Goal: Communication & Community: Share content

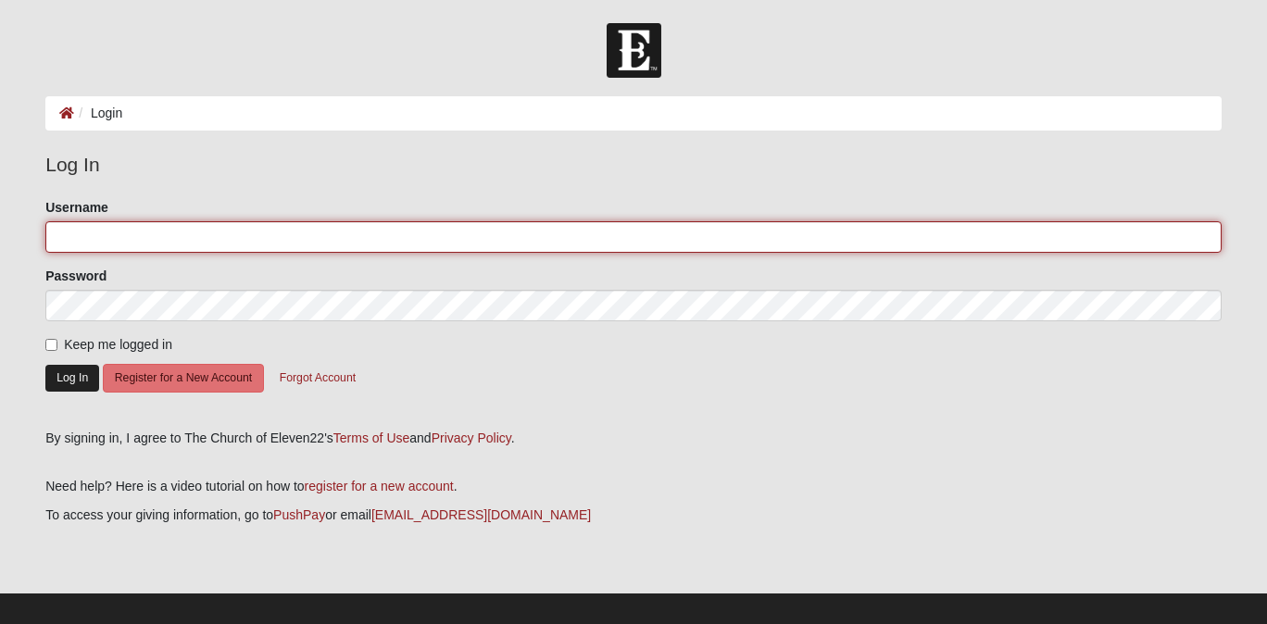
type input "[PERSON_NAME][EMAIL_ADDRESS][PERSON_NAME][DOMAIN_NAME]"
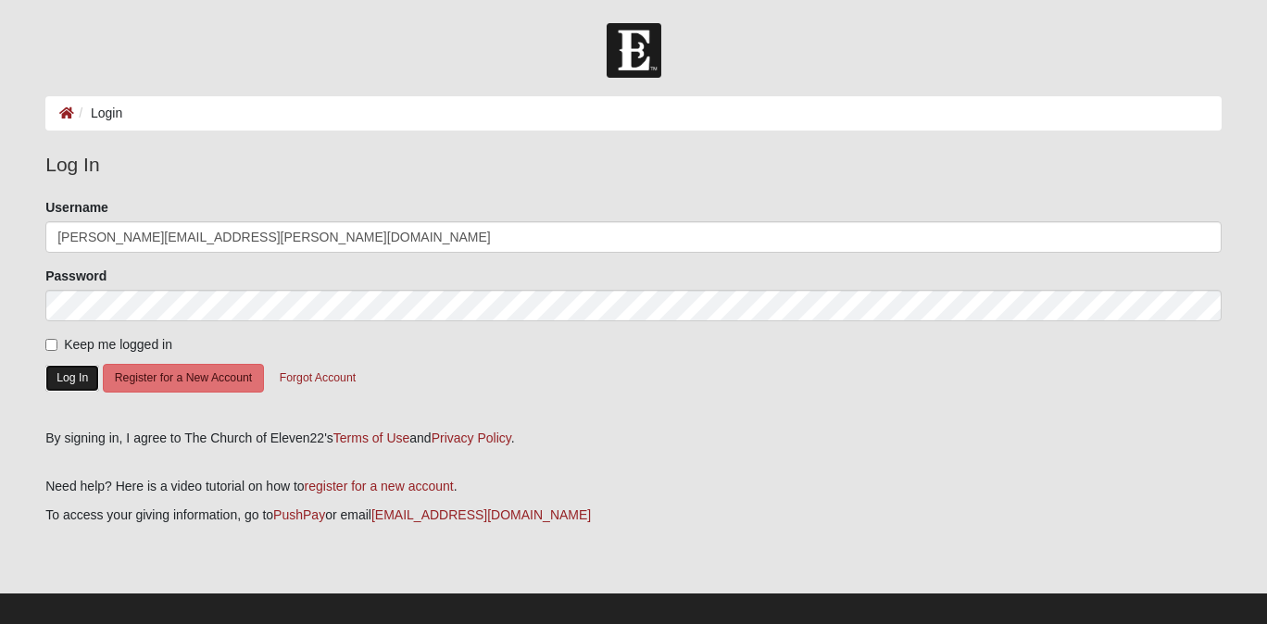
click at [81, 379] on button "Log In" at bounding box center [72, 378] width 54 height 27
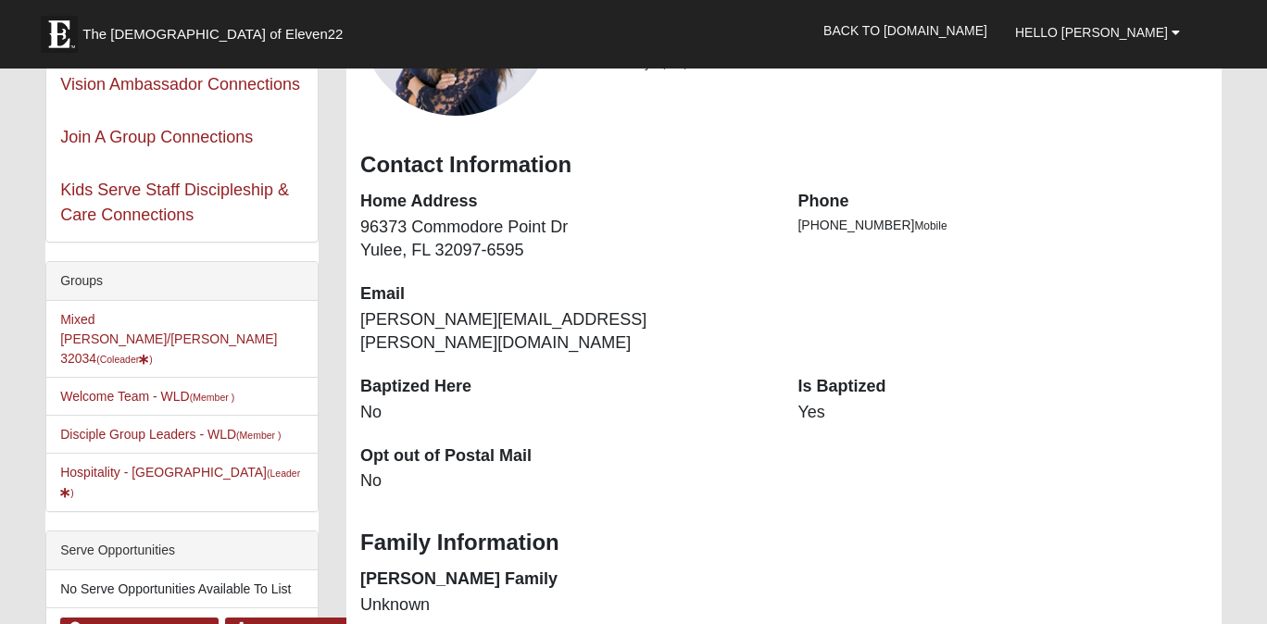
scroll to position [171, 0]
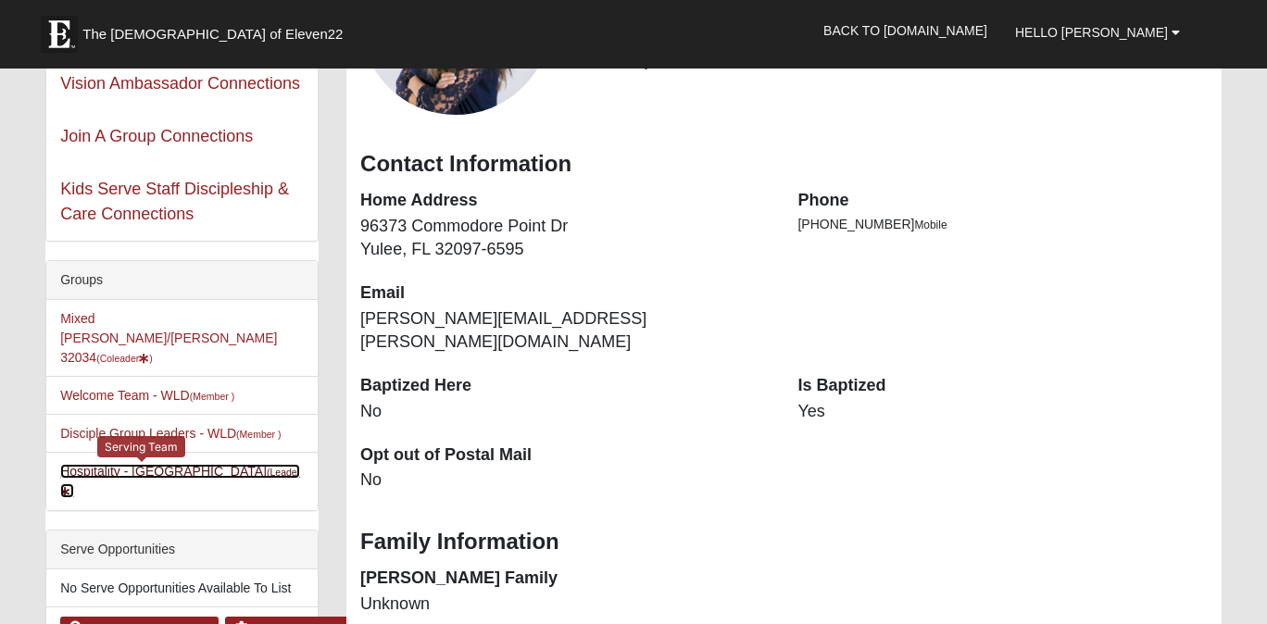
click at [152, 464] on link "Hospitality - WLD (Leader )" at bounding box center [180, 481] width 240 height 34
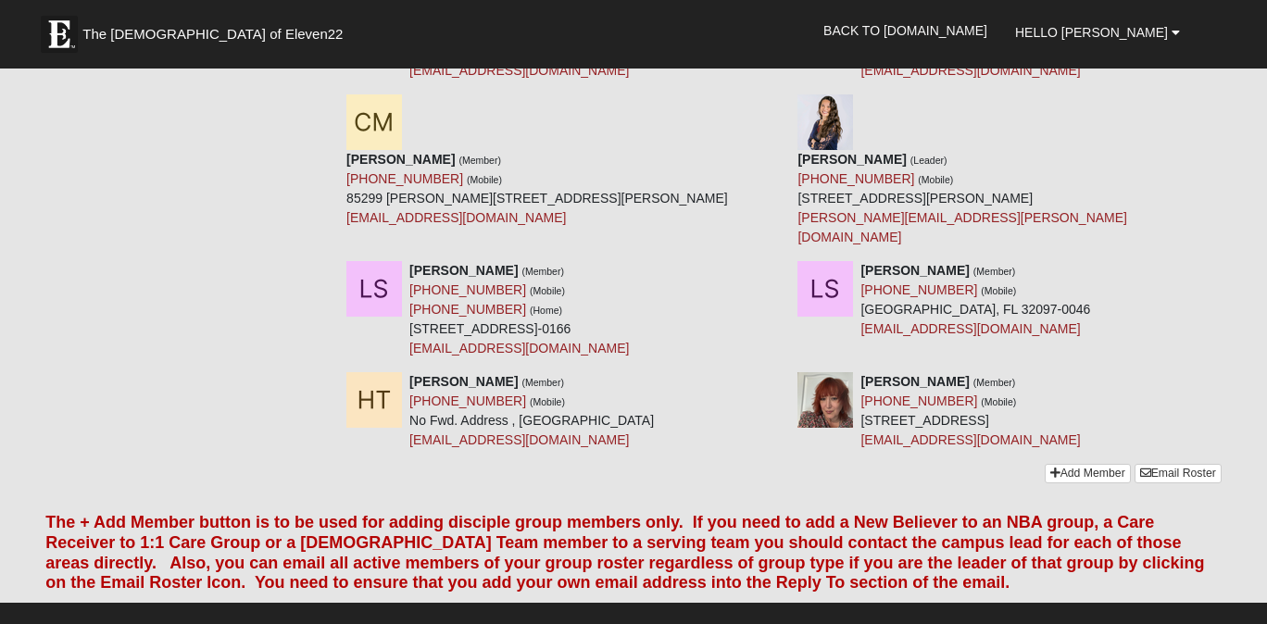
scroll to position [990, 0]
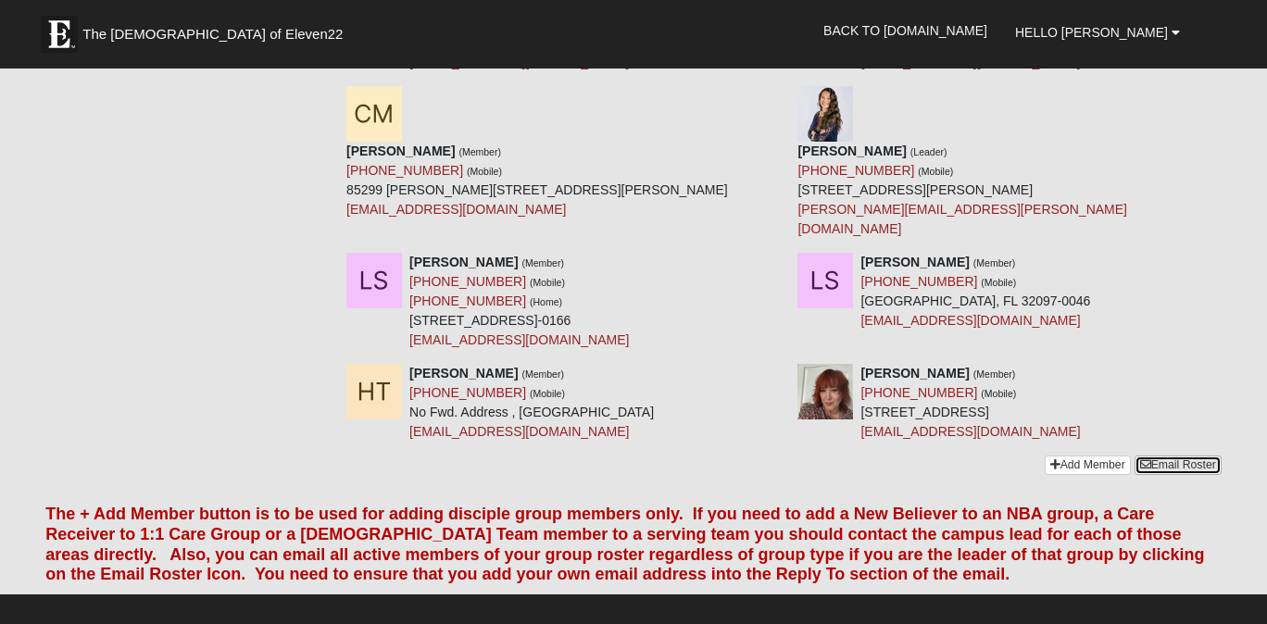
click at [1186, 456] on link "Email Roster" at bounding box center [1177, 465] width 87 height 19
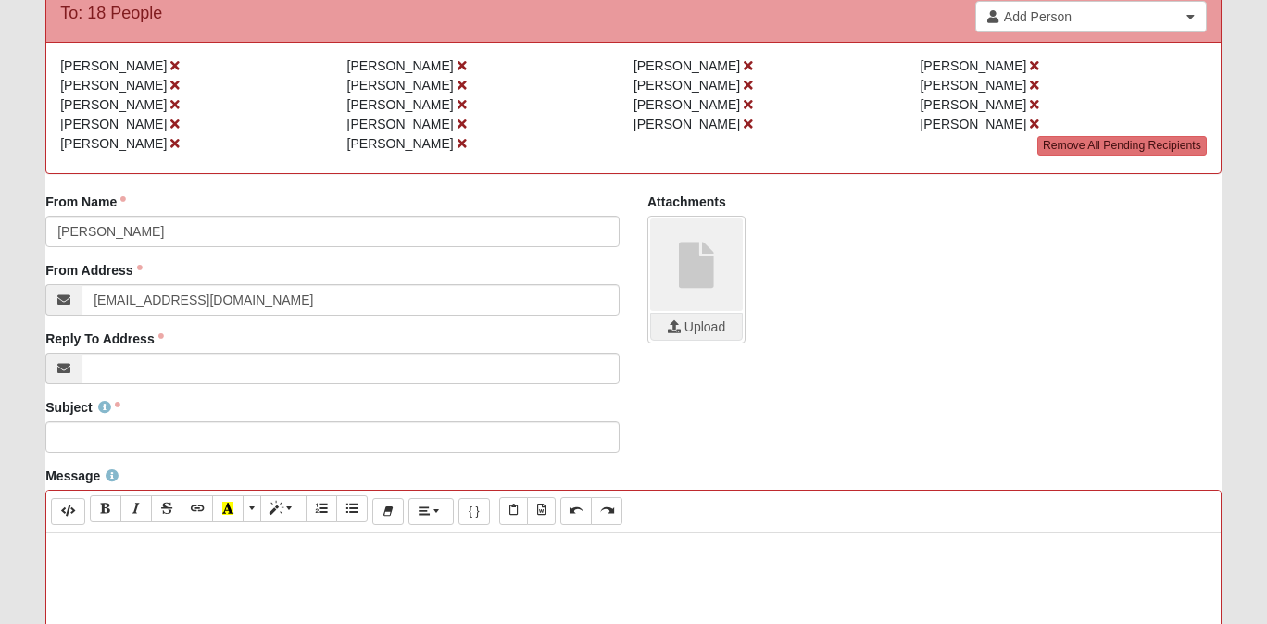
scroll to position [204, 0]
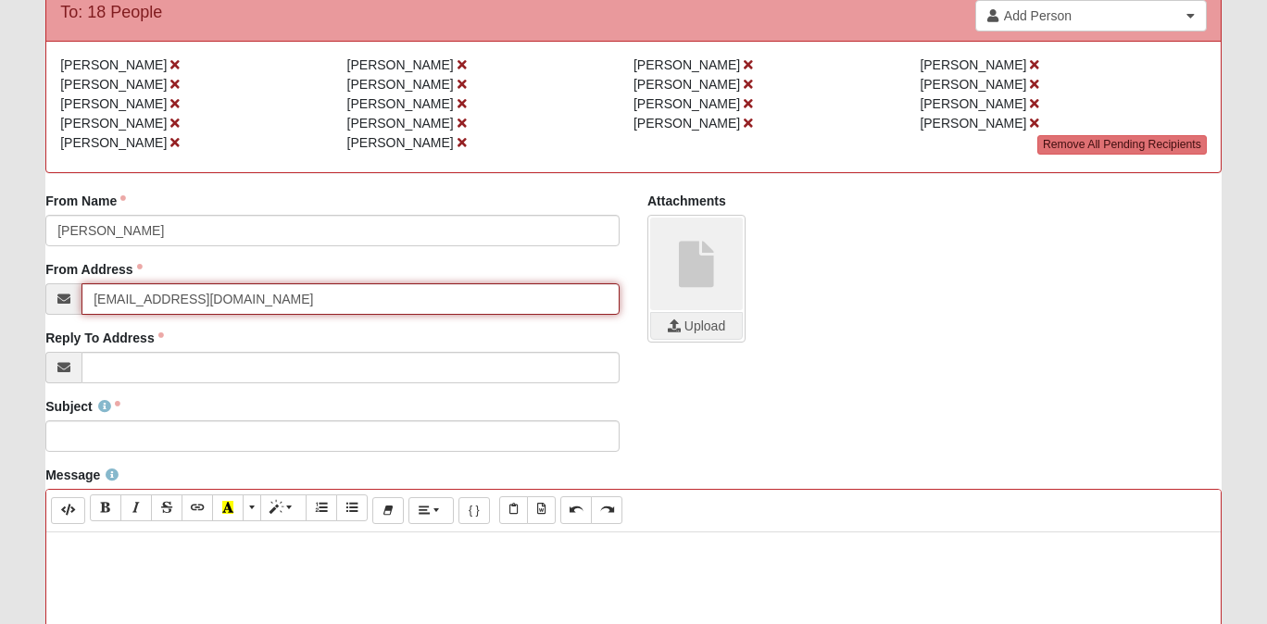
click at [220, 297] on input "info@coe22.com" at bounding box center [350, 298] width 538 height 31
type input "[PERSON_NAME][EMAIL_ADDRESS][PERSON_NAME][DOMAIN_NAME]"
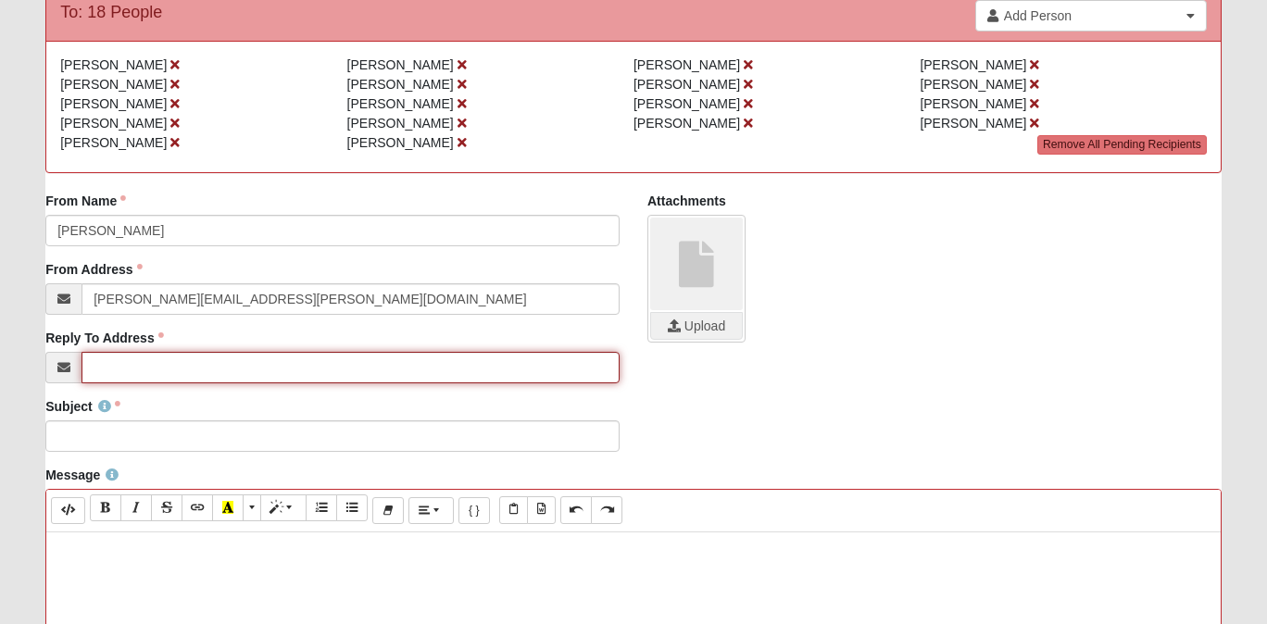
click at [170, 364] on input "Reply To Address" at bounding box center [350, 367] width 538 height 31
type input "[PERSON_NAME][EMAIL_ADDRESS][PERSON_NAME][DOMAIN_NAME]"
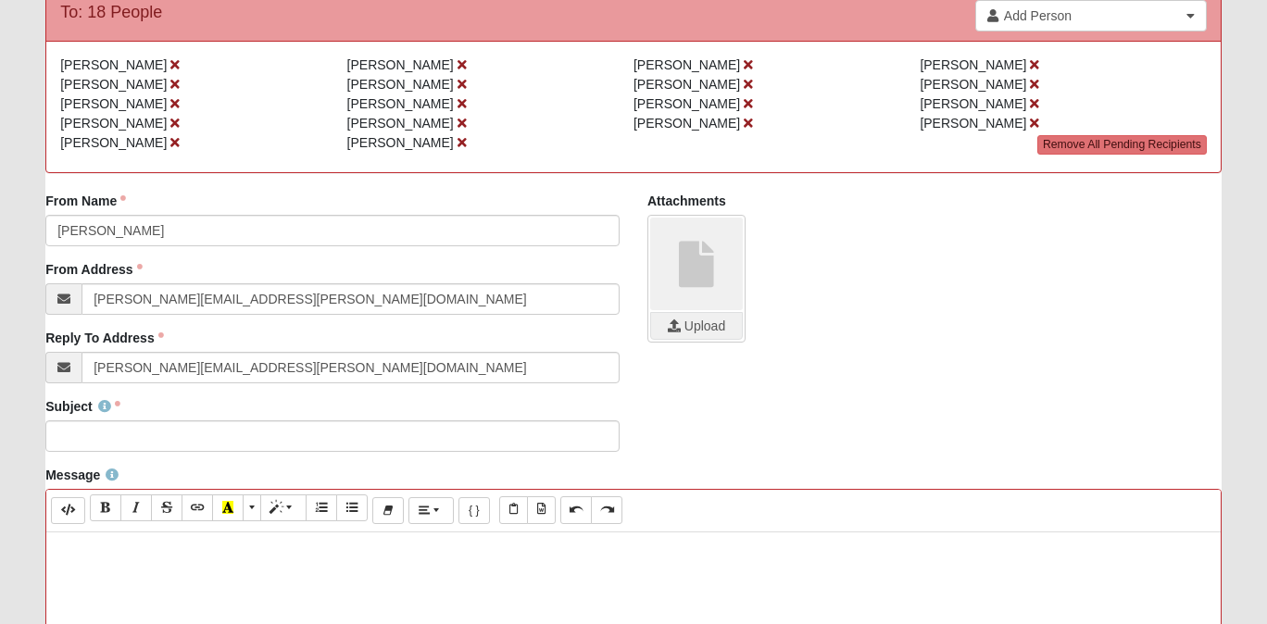
click at [667, 402] on div "Subject Subject is required." at bounding box center [633, 431] width 1204 height 69
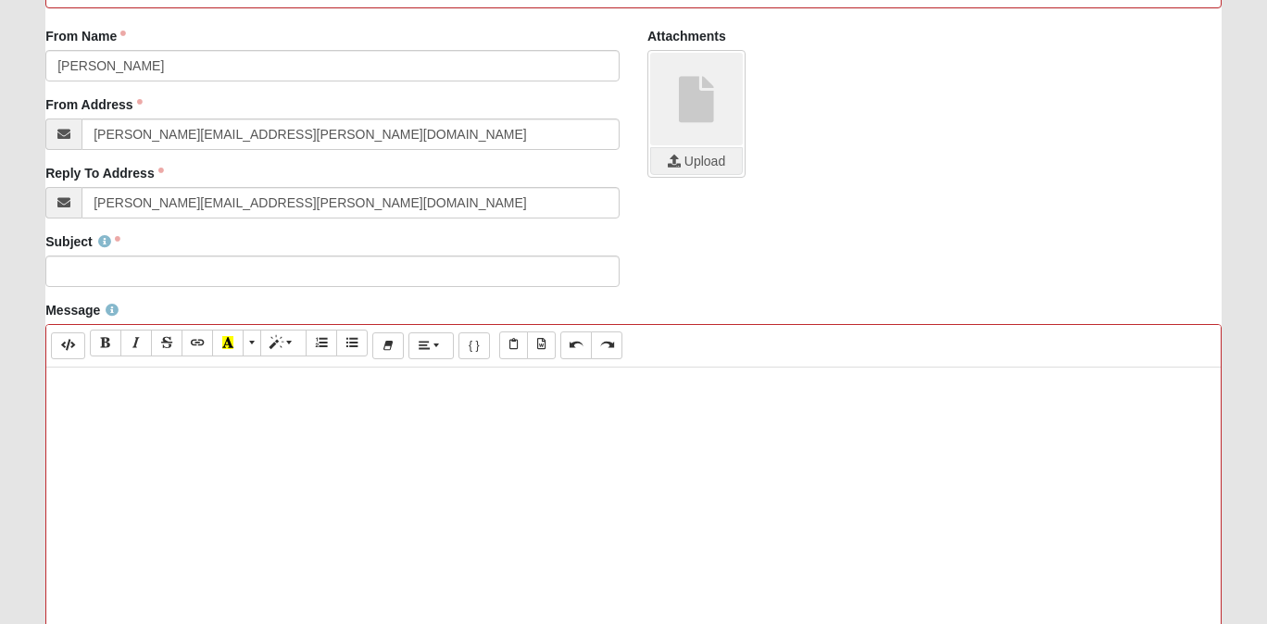
scroll to position [369, 0]
paste div
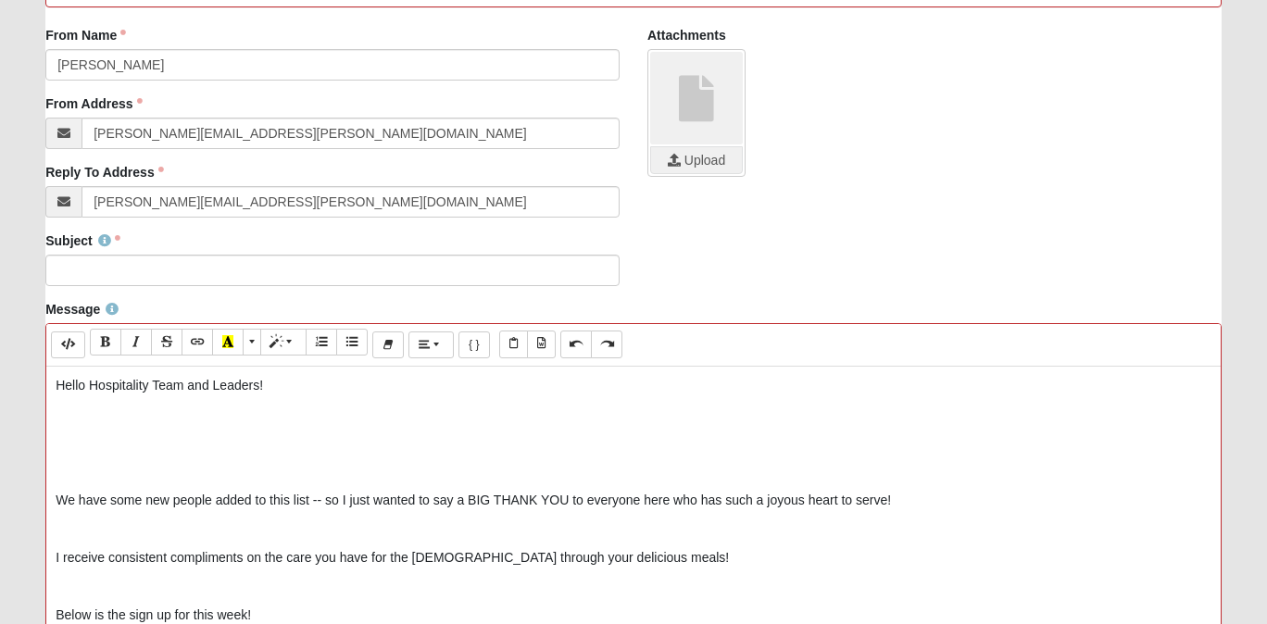
click at [206, 408] on p at bounding box center [633, 414] width 1155 height 19
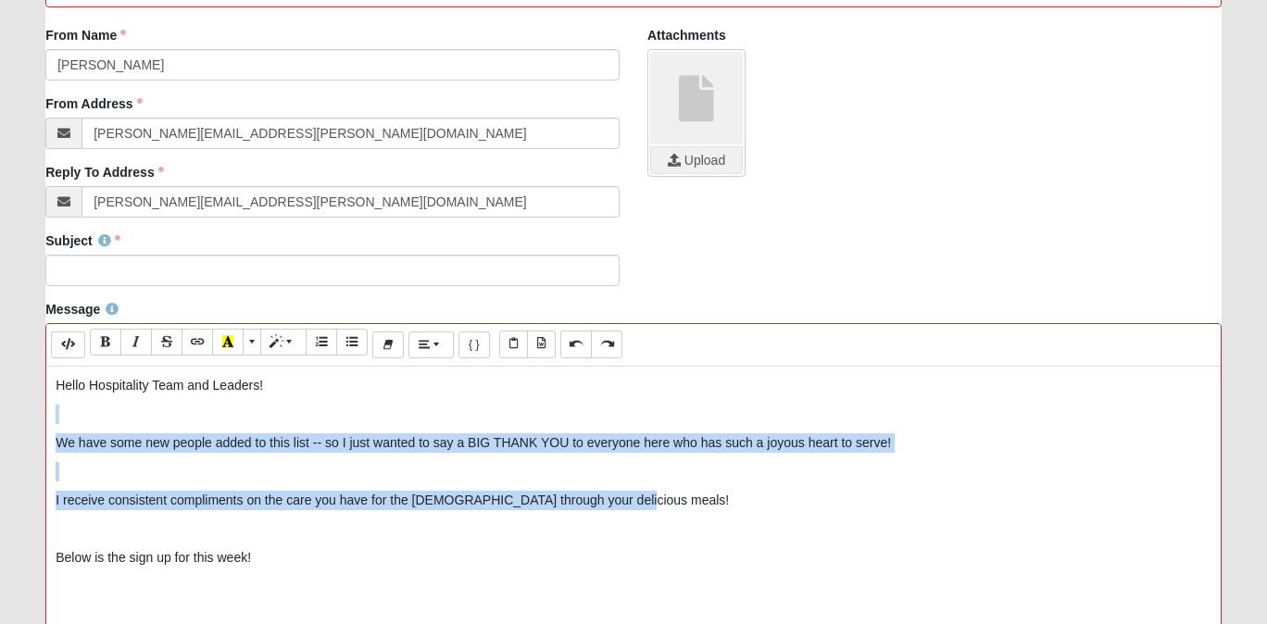
drag, startPoint x: 630, startPoint y: 500, endPoint x: 102, endPoint y: 418, distance: 534.0
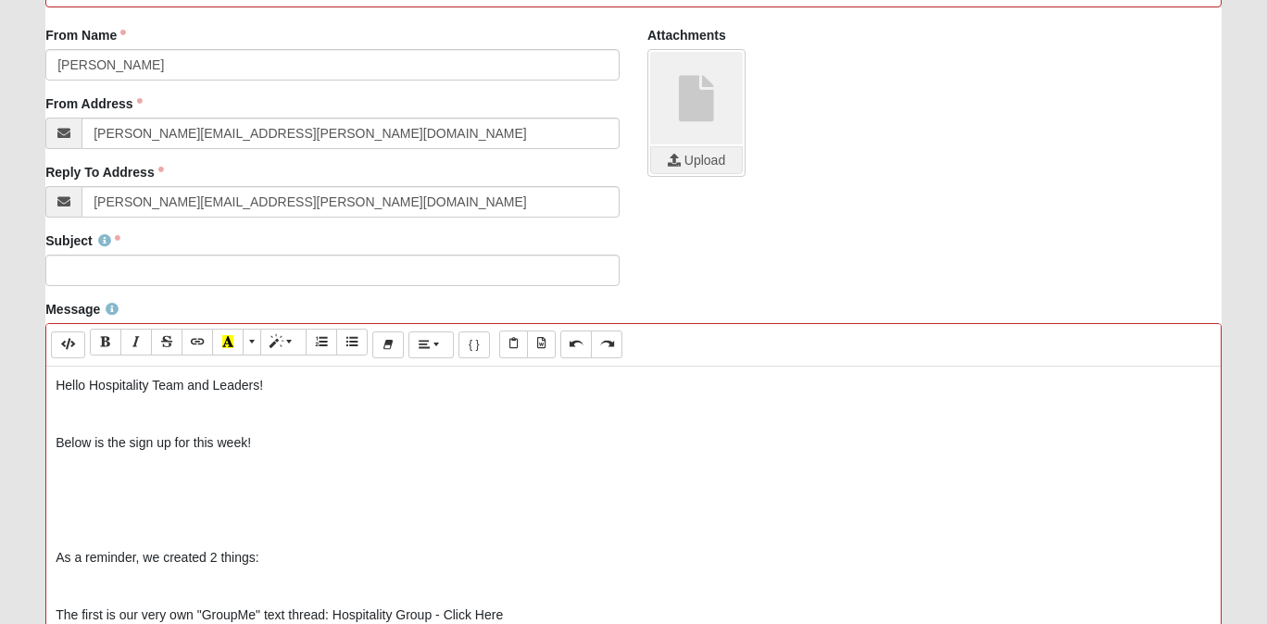
click at [56, 561] on p "As a reminder, we created 2 things:" at bounding box center [633, 557] width 1155 height 19
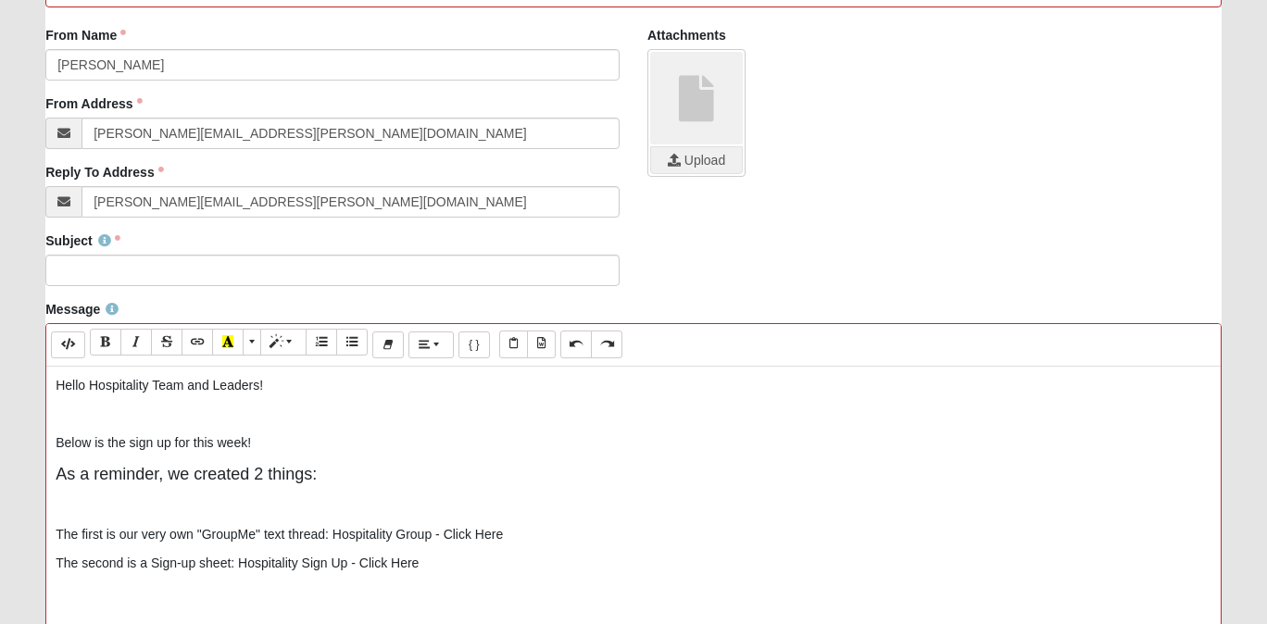
click at [181, 477] on span "As a reminder, we created 2 things:" at bounding box center [186, 474] width 261 height 19
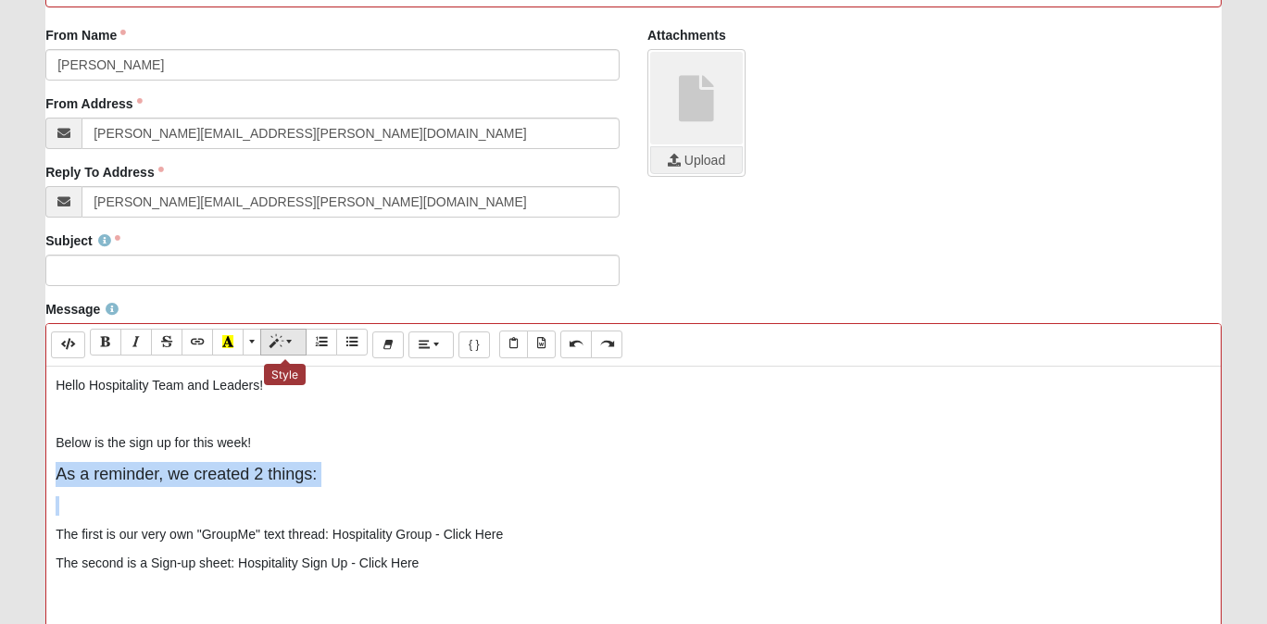
click at [290, 347] on span "Style" at bounding box center [290, 341] width 11 height 13
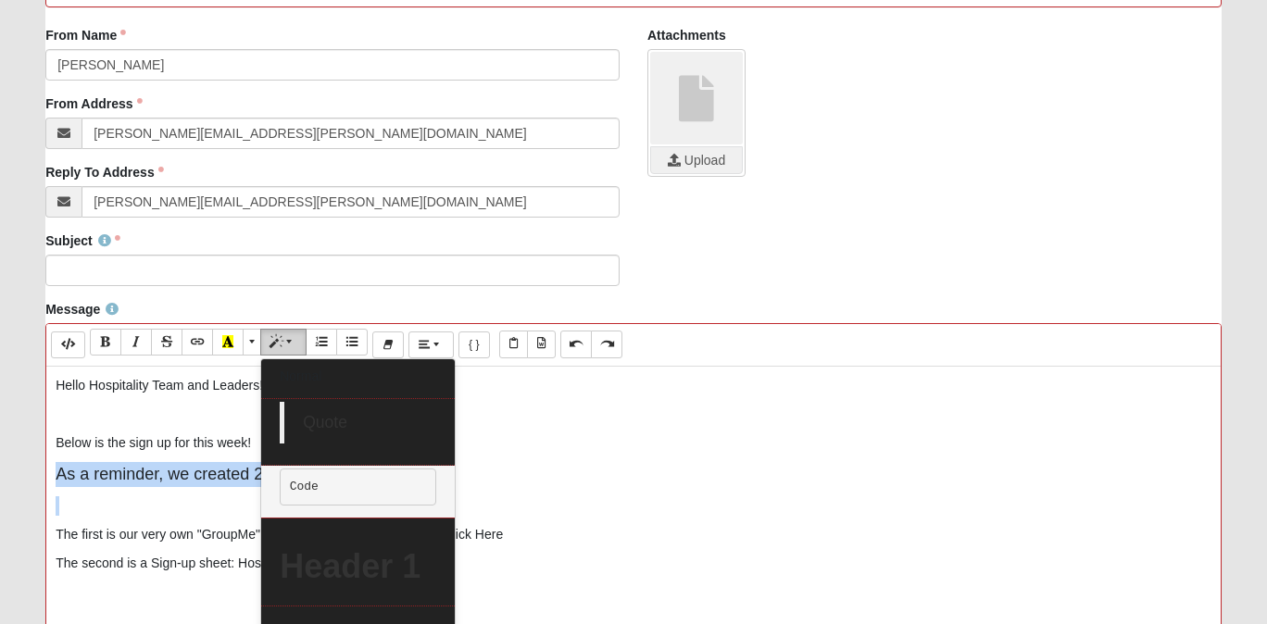
scroll to position [0, 0]
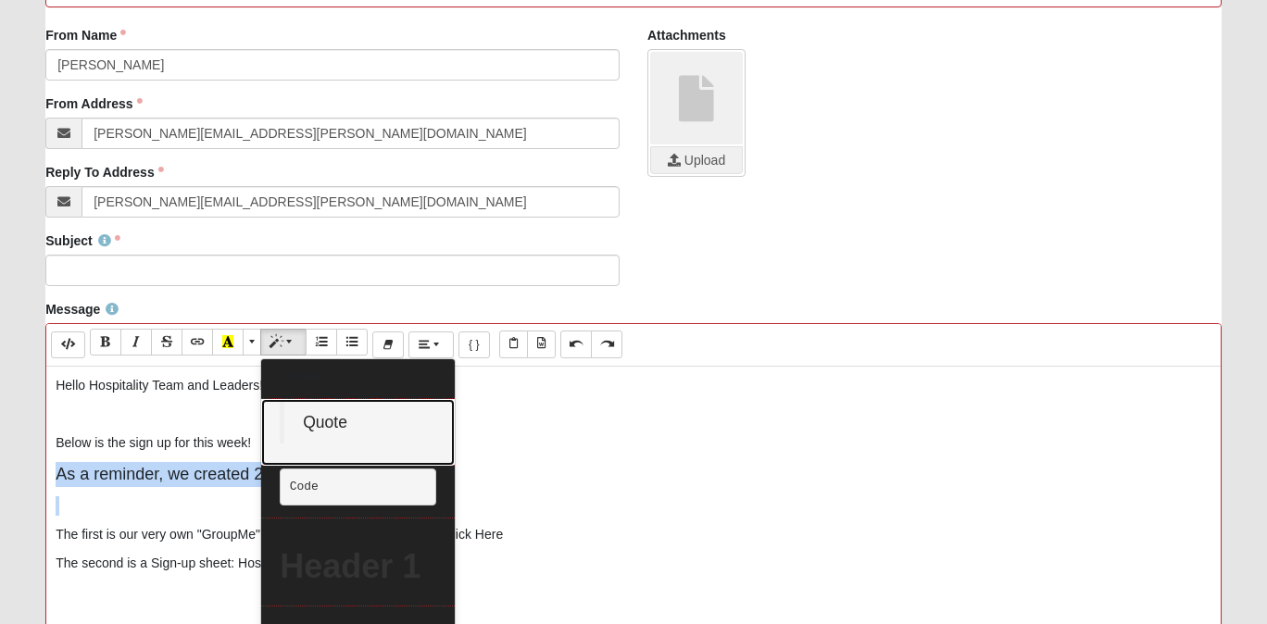
click at [353, 441] on blockquote "Quote" at bounding box center [358, 423] width 156 height 42
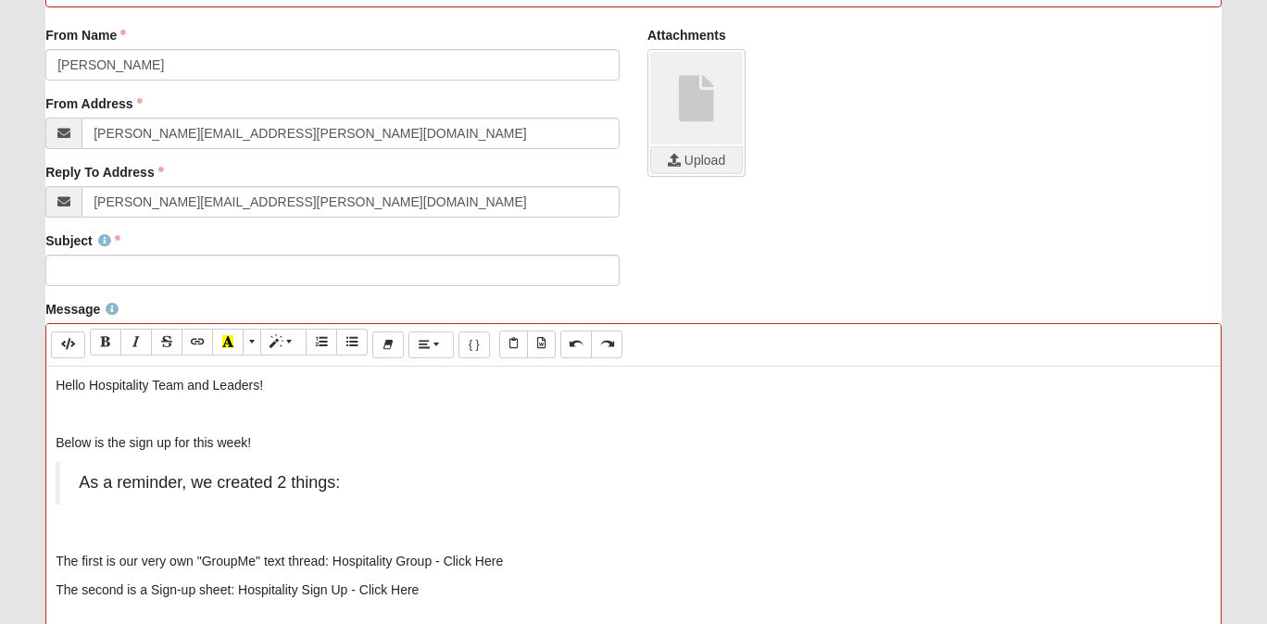
click at [412, 484] on blockquote "As a reminder, we created 2 things:" at bounding box center [633, 483] width 1155 height 43
click at [309, 481] on span "As a reminder, we created 2 things:" at bounding box center [209, 482] width 261 height 19
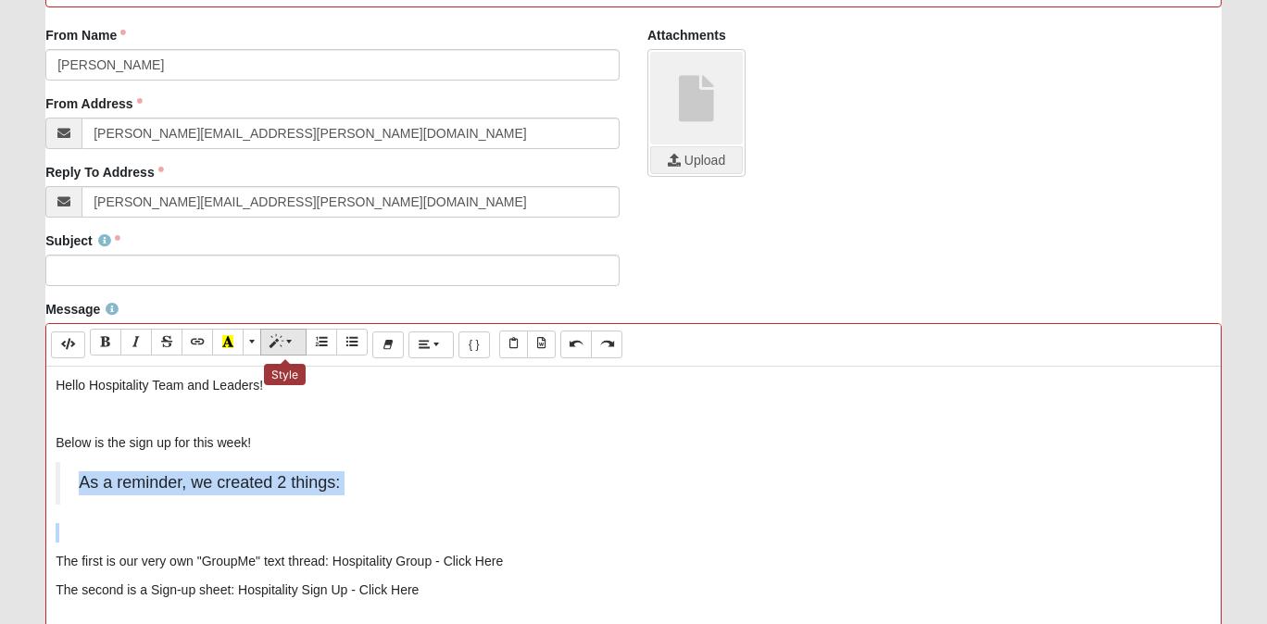
click at [293, 342] on span "Style" at bounding box center [290, 341] width 11 height 13
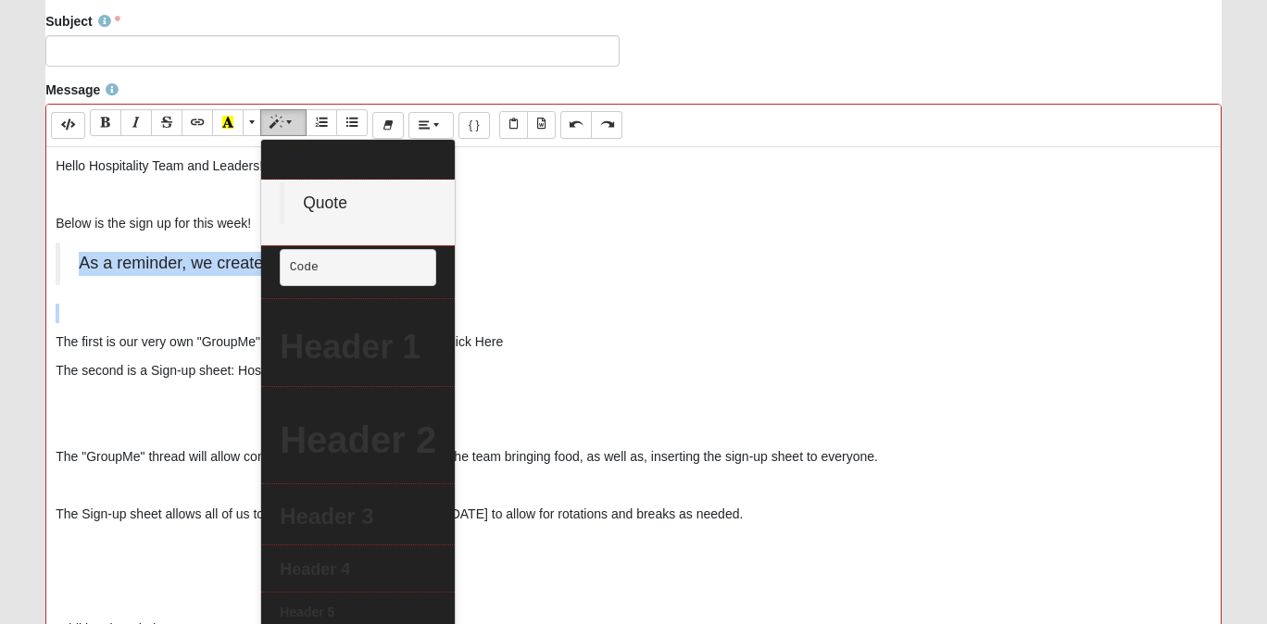
scroll to position [606, 0]
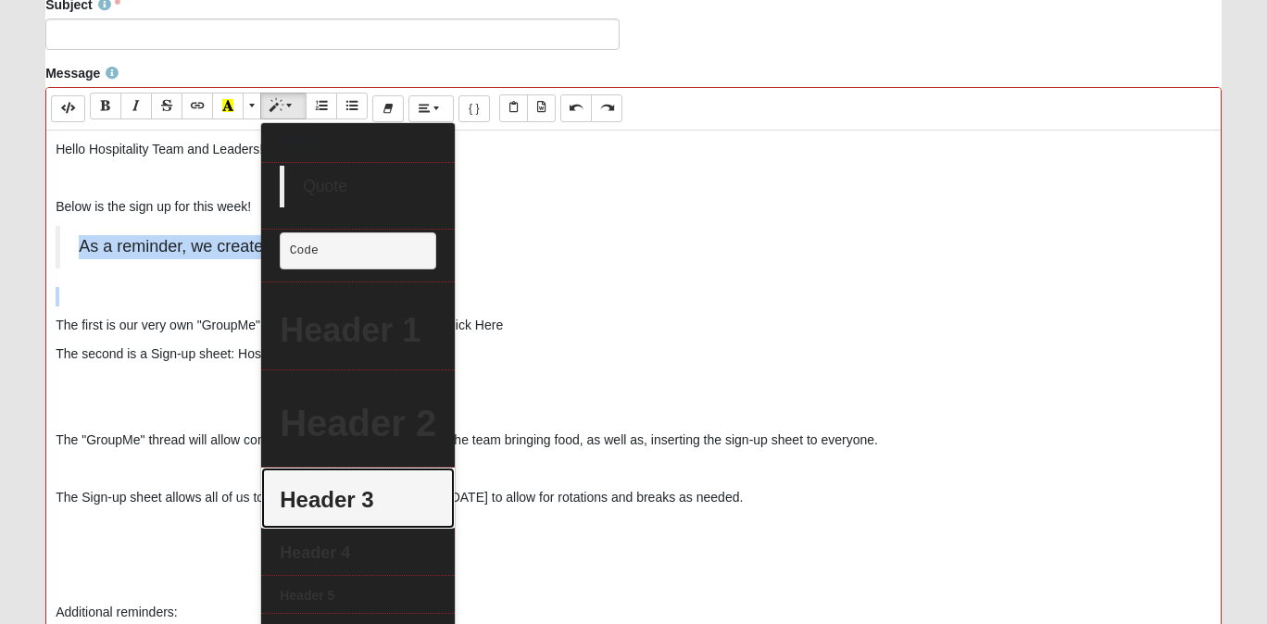
click at [339, 497] on h3 "Header 3" at bounding box center [358, 500] width 156 height 27
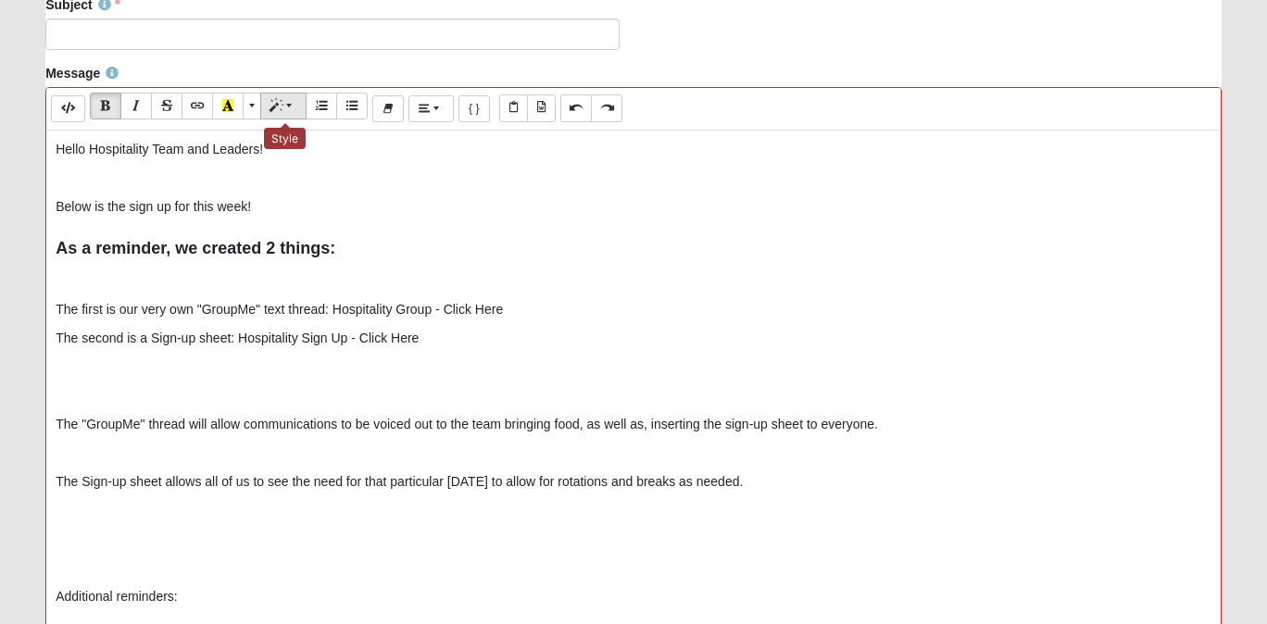
click at [287, 102] on span "Style" at bounding box center [290, 105] width 11 height 13
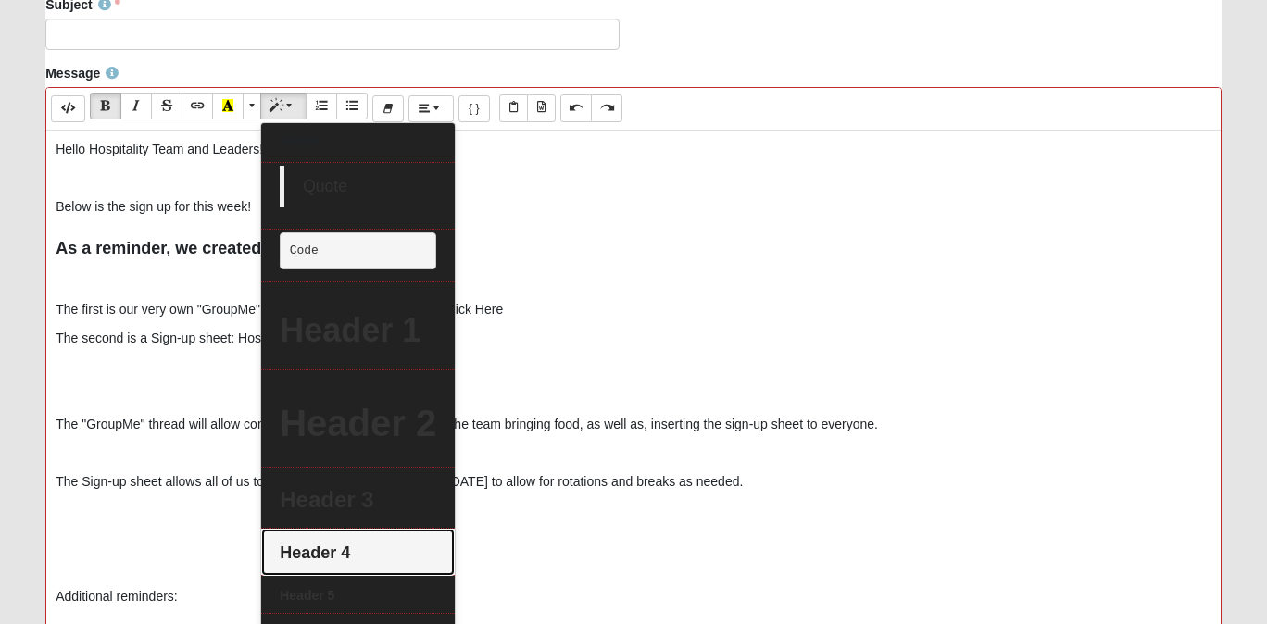
click at [310, 543] on link "Header 4" at bounding box center [358, 552] width 194 height 47
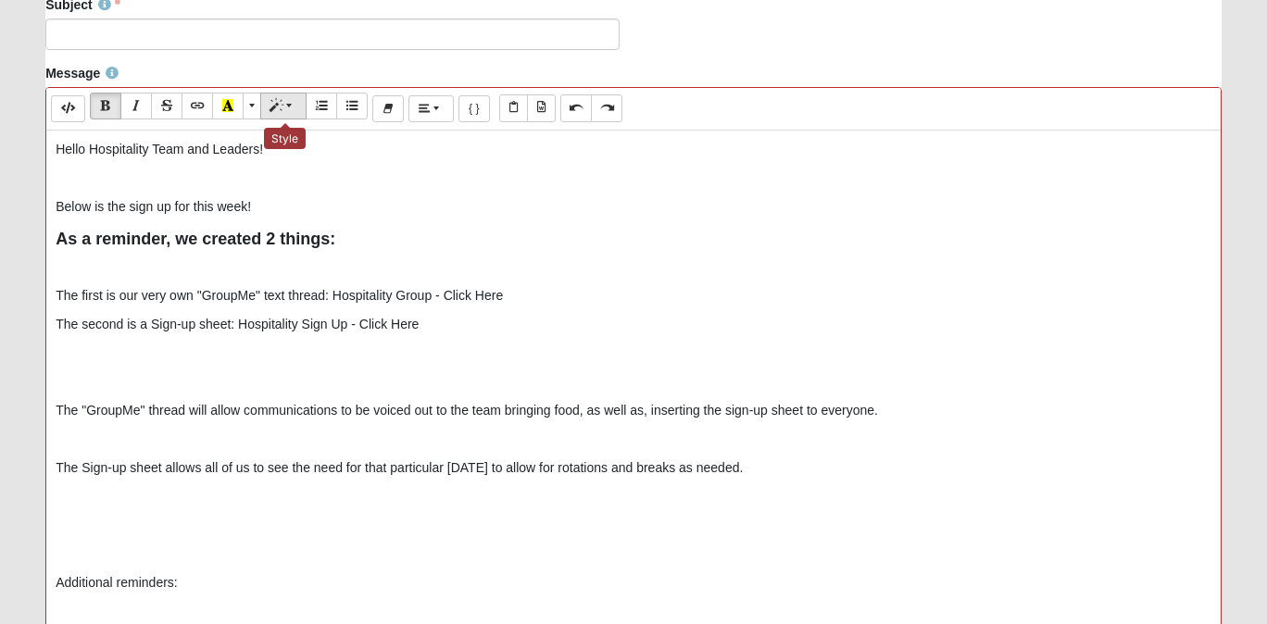
click at [292, 106] on span "Style" at bounding box center [290, 105] width 11 height 13
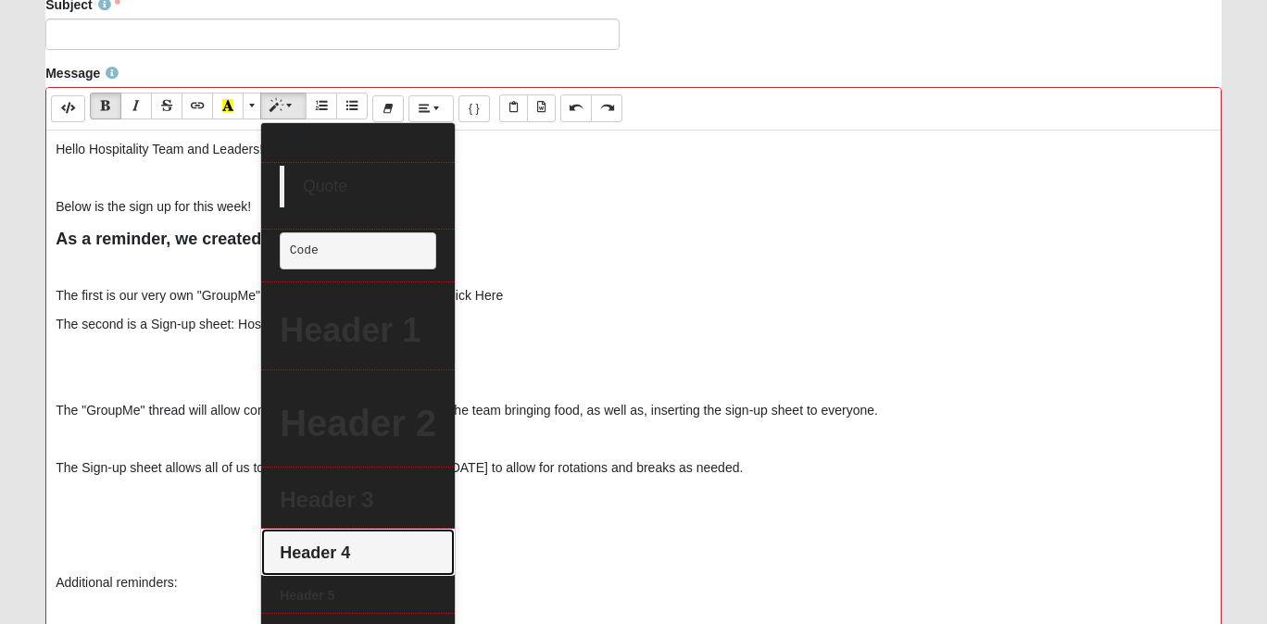
click at [285, 547] on h4 "Header 4" at bounding box center [358, 553] width 156 height 20
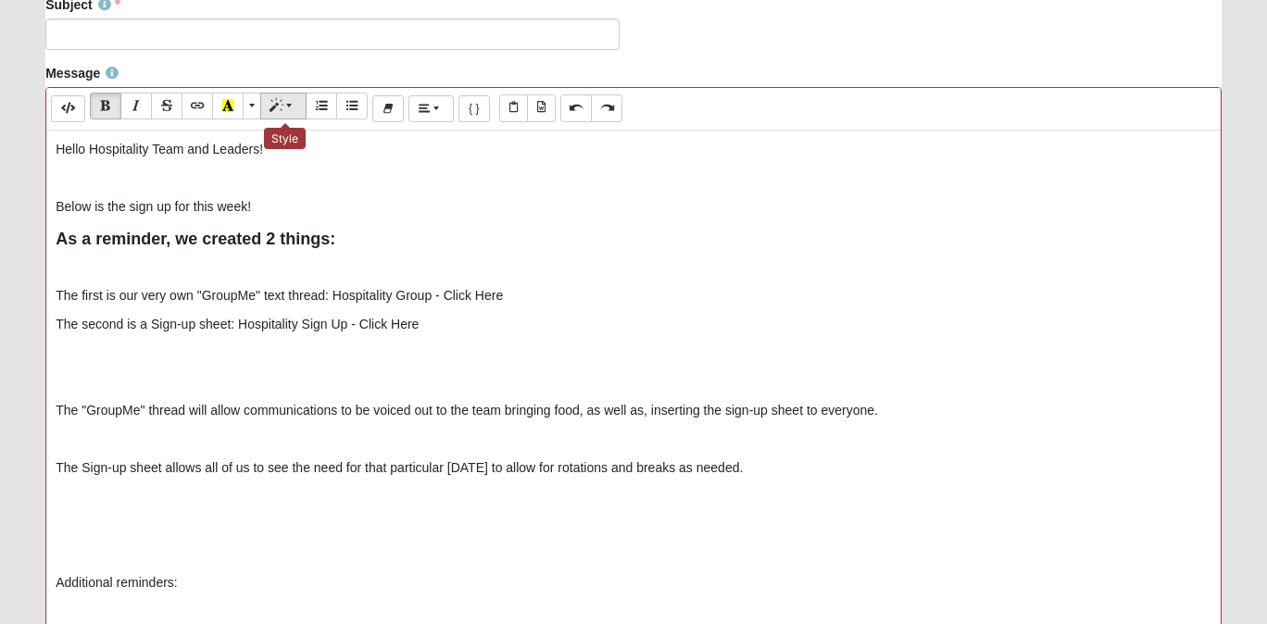
click at [288, 106] on span "Style" at bounding box center [290, 105] width 11 height 13
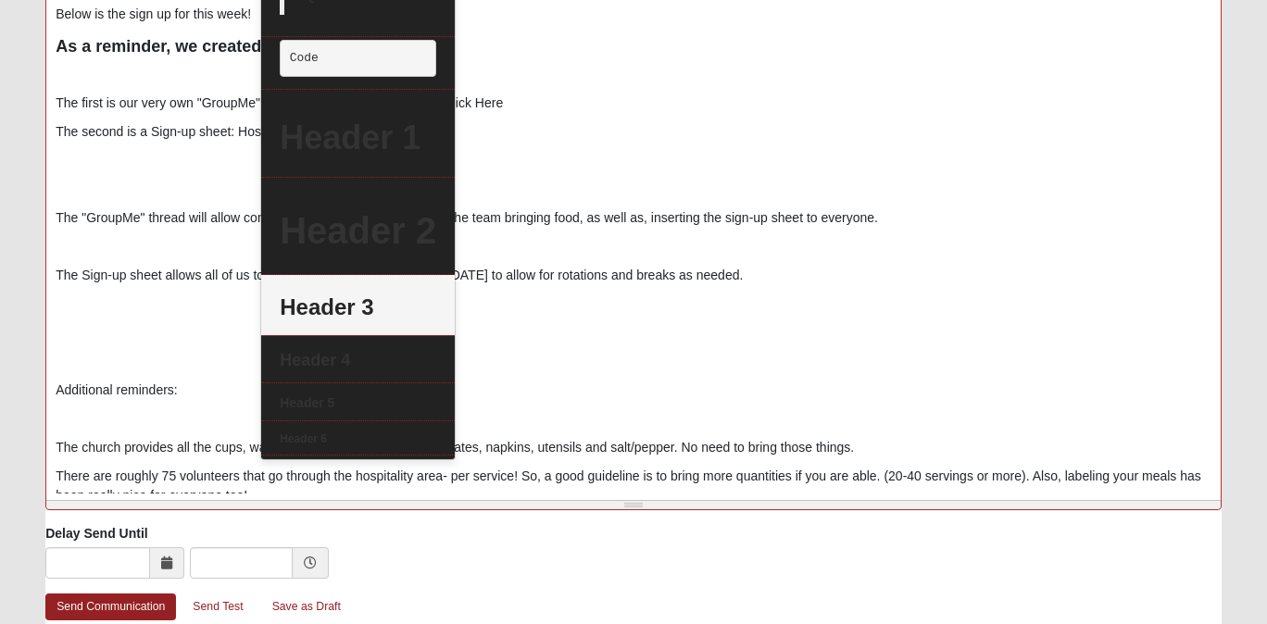
scroll to position [800, 0]
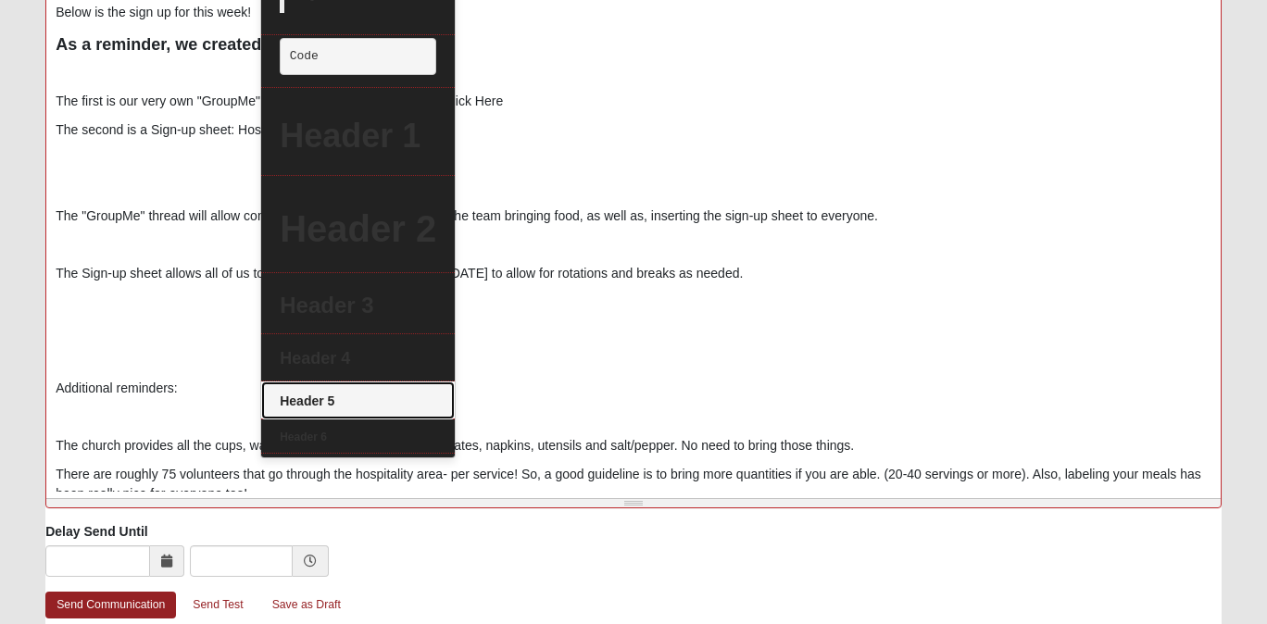
click at [317, 410] on link "Header 5" at bounding box center [358, 400] width 194 height 38
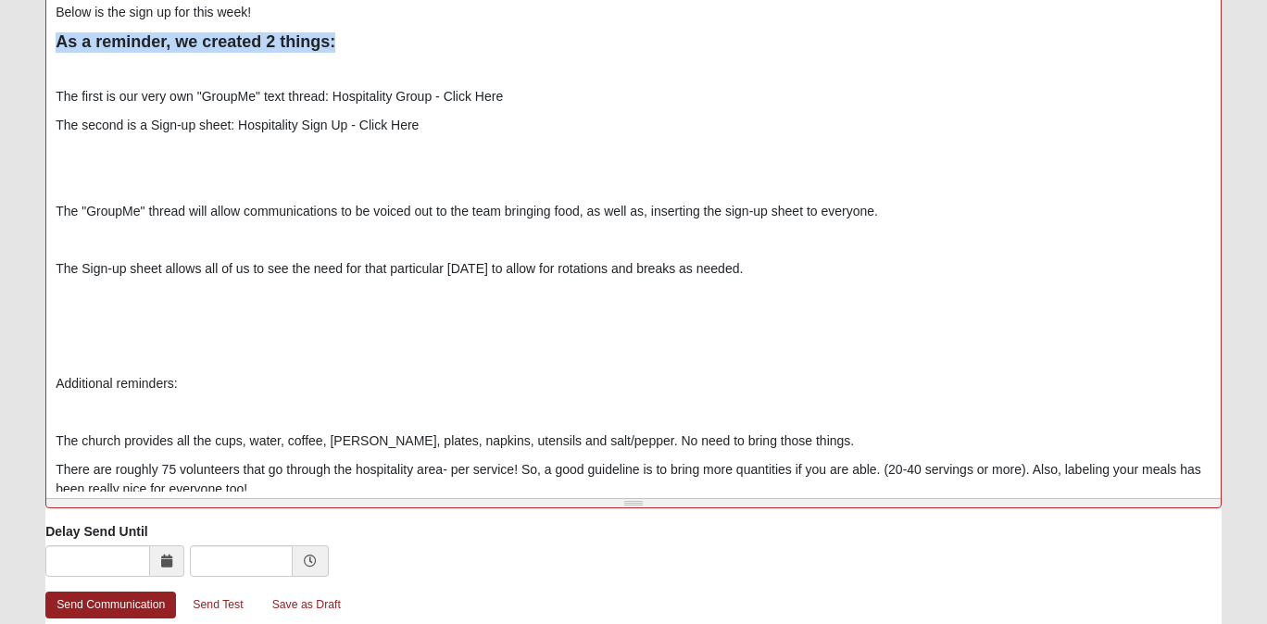
click at [320, 67] on p at bounding box center [633, 67] width 1155 height 19
click at [230, 41] on span "As a reminder, we created 2 things:" at bounding box center [196, 41] width 280 height 19
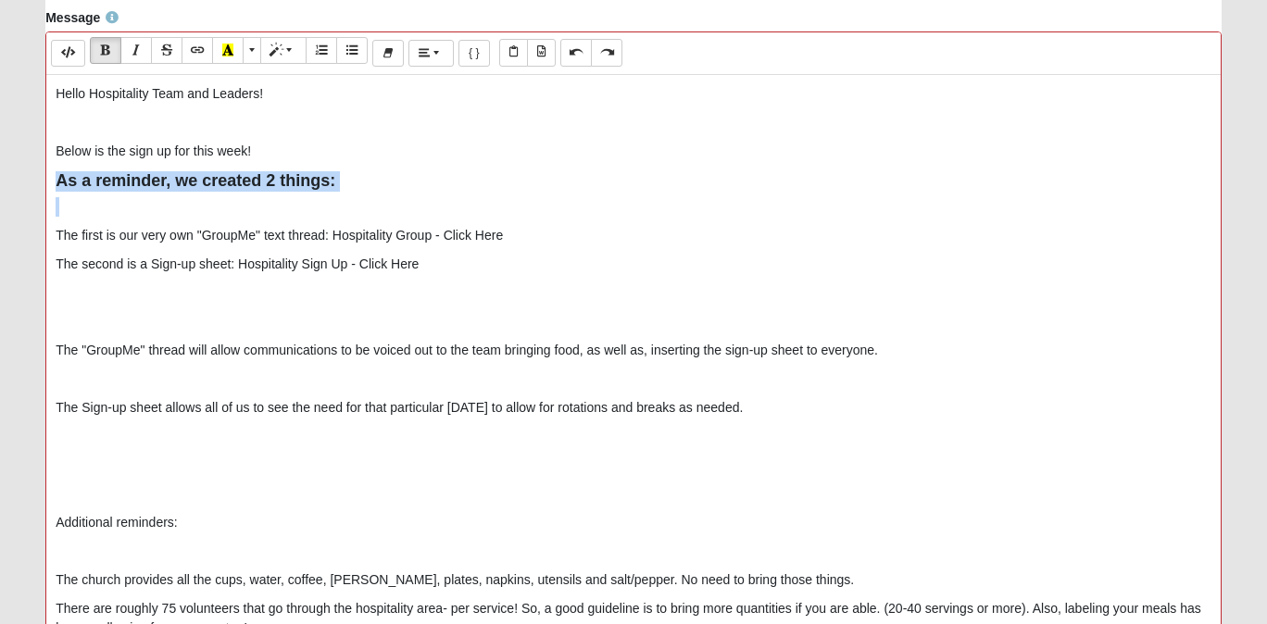
scroll to position [660, 0]
click at [114, 53] on button "Bold (⌘+B)" at bounding box center [105, 51] width 31 height 27
click at [283, 224] on div "Hello Hospitality Team and Leaders! Below is the sign up for this week! As a re…" at bounding box center [633, 354] width 1174 height 556
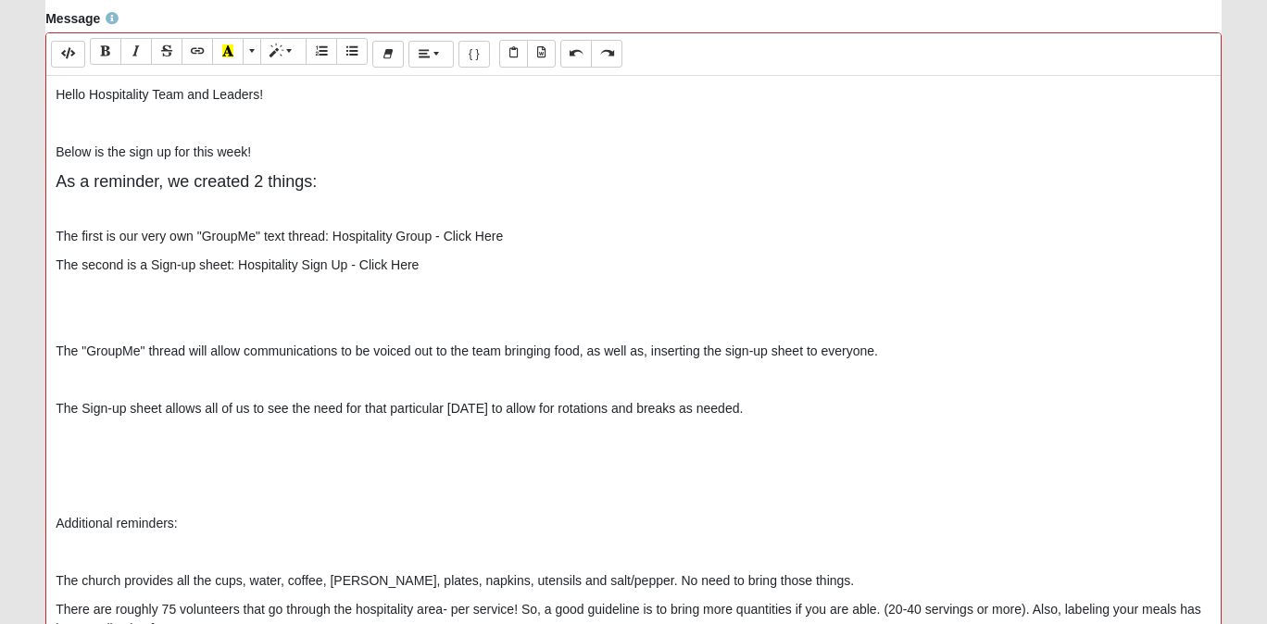
click at [245, 211] on p at bounding box center [633, 207] width 1155 height 19
